Goal: Navigation & Orientation: Find specific page/section

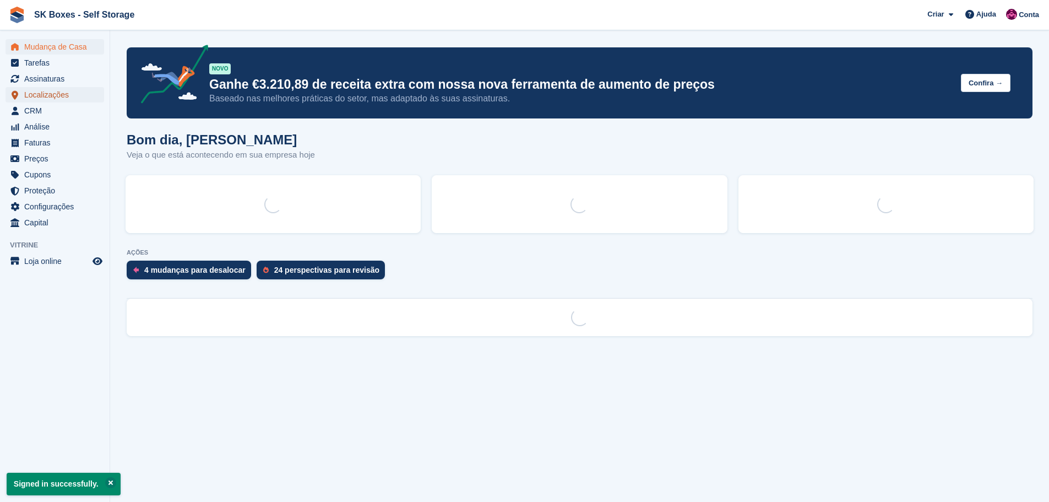
click at [44, 91] on span "Localizações" at bounding box center [57, 94] width 66 height 15
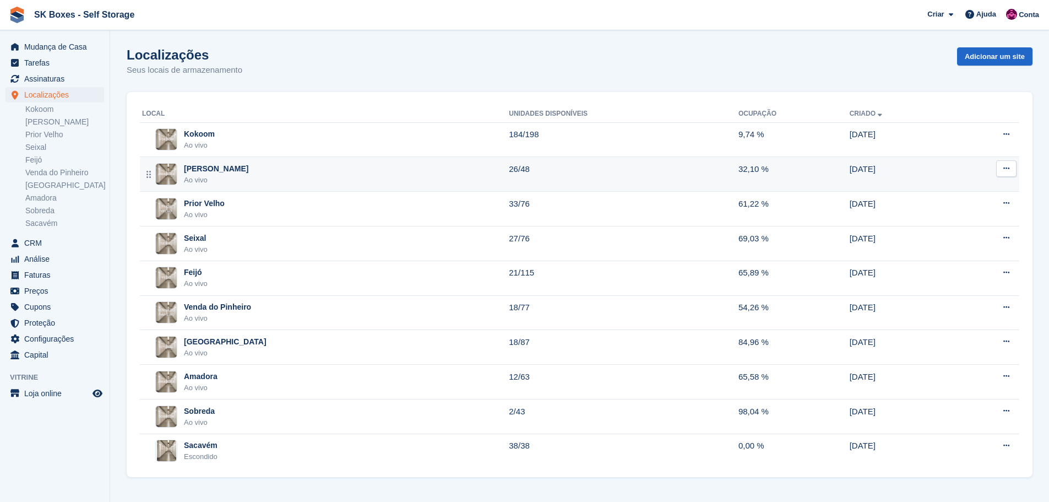
click at [254, 167] on div "Amadora II Ao vivo" at bounding box center [325, 174] width 367 height 23
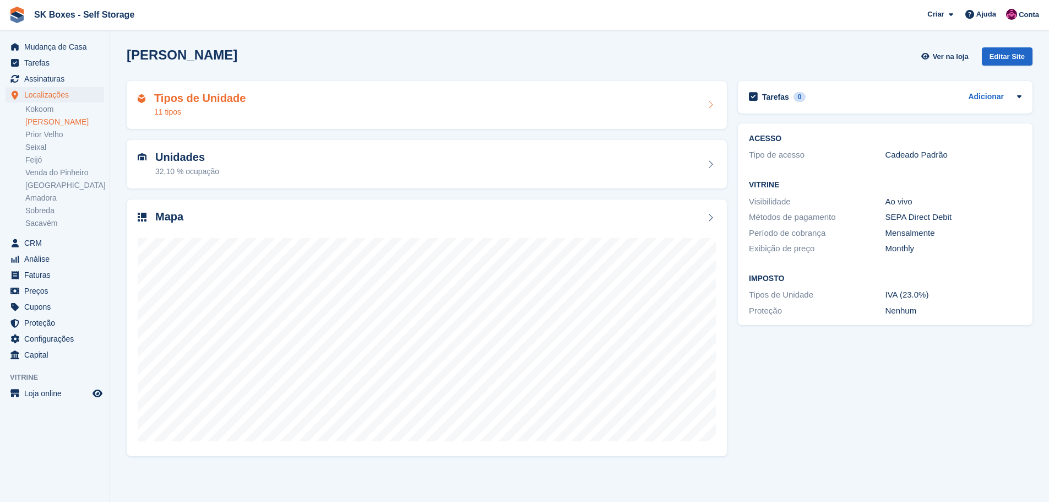
click at [253, 96] on div "Tipos de Unidade 11 tipos" at bounding box center [427, 105] width 578 height 26
